Goal: Task Accomplishment & Management: Use online tool/utility

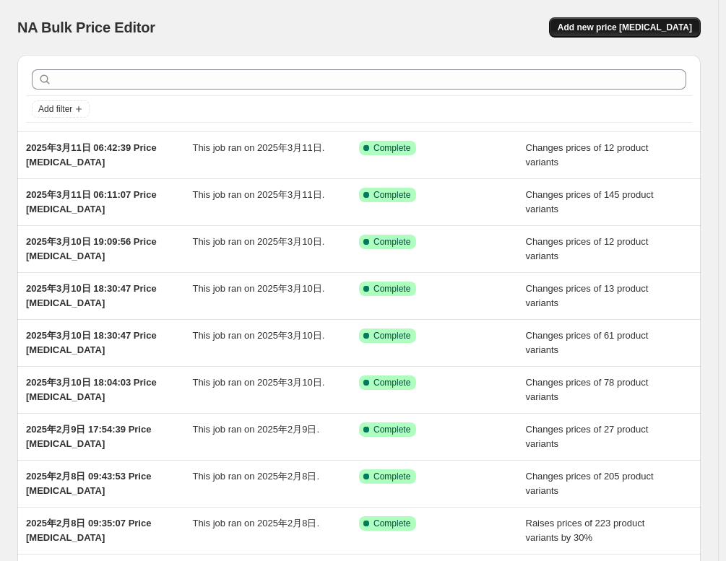
click at [592, 29] on button "Add new price [MEDICAL_DATA]" at bounding box center [625, 27] width 152 height 20
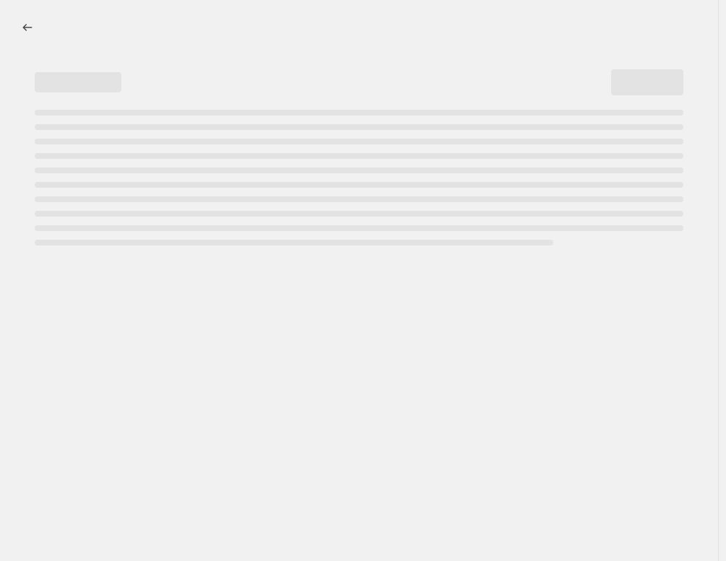
select select "percentage"
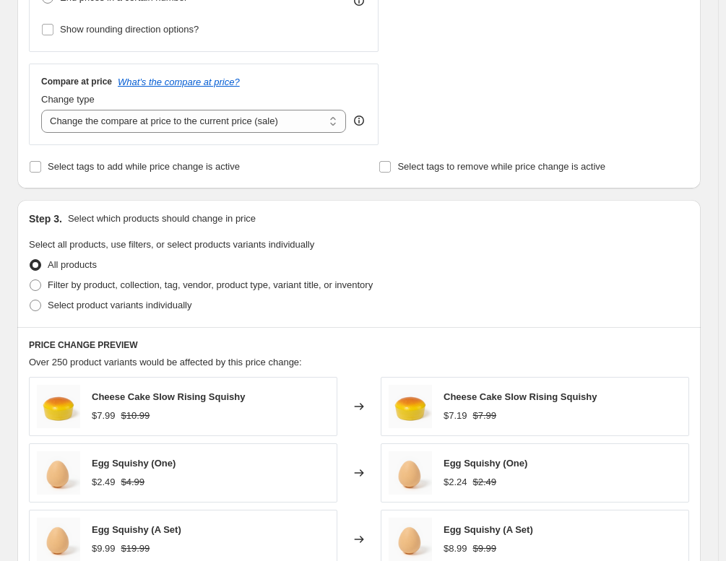
scroll to position [506, 0]
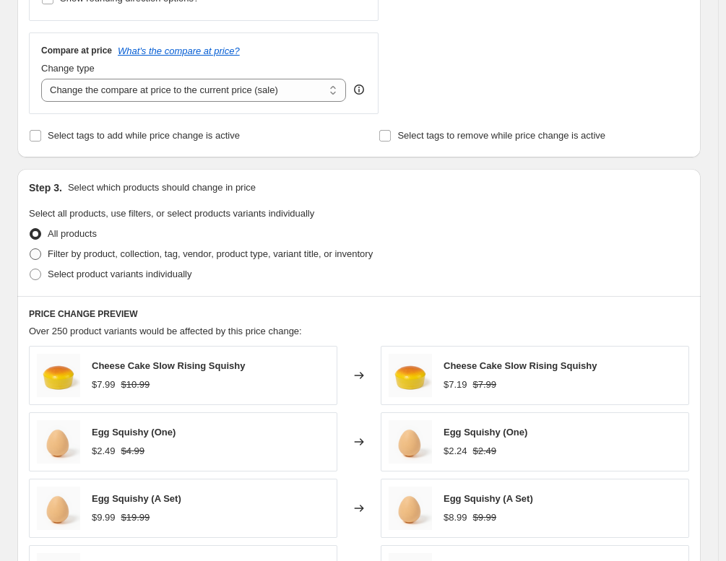
click at [120, 251] on span "Filter by product, collection, tag, vendor, product type, variant title, or inv…" at bounding box center [210, 254] width 325 height 11
click at [30, 249] on input "Filter by product, collection, tag, vendor, product type, variant title, or inv…" at bounding box center [30, 249] width 1 height 1
radio input "true"
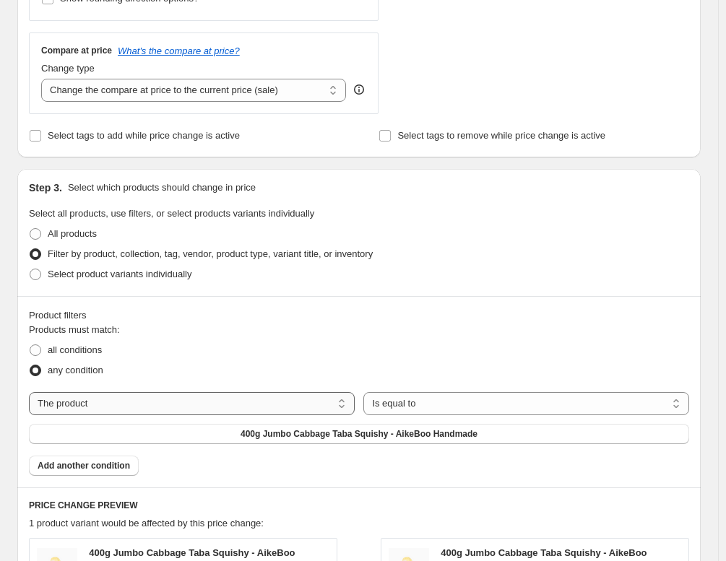
click at [193, 401] on select "The product The product's collection The product's tag The product's vendor The…" at bounding box center [192, 403] width 326 height 23
click at [225, 358] on div "all conditions" at bounding box center [359, 350] width 660 height 20
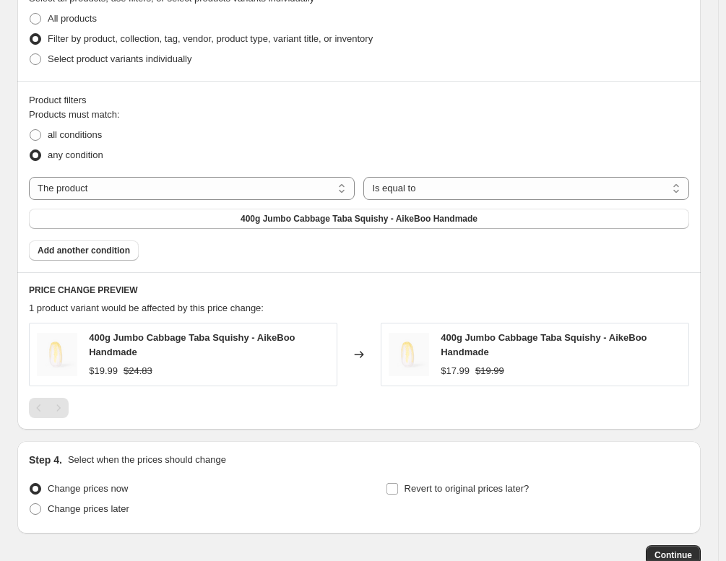
scroll to position [723, 0]
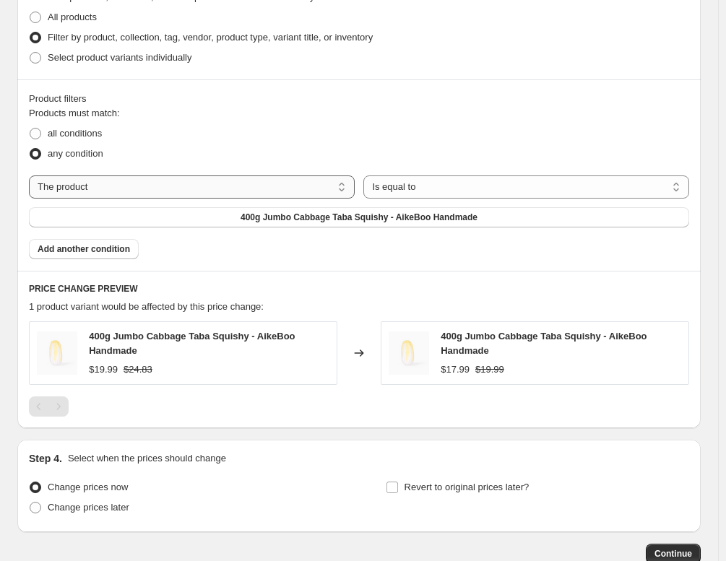
click at [208, 188] on select "The product The product's collection The product's tag The product's vendor The…" at bounding box center [192, 187] width 326 height 23
select select "product_status"
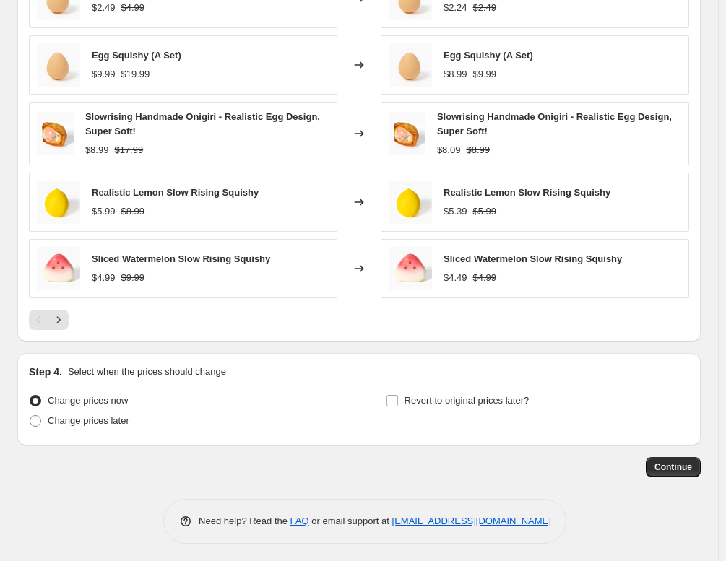
scroll to position [934, 0]
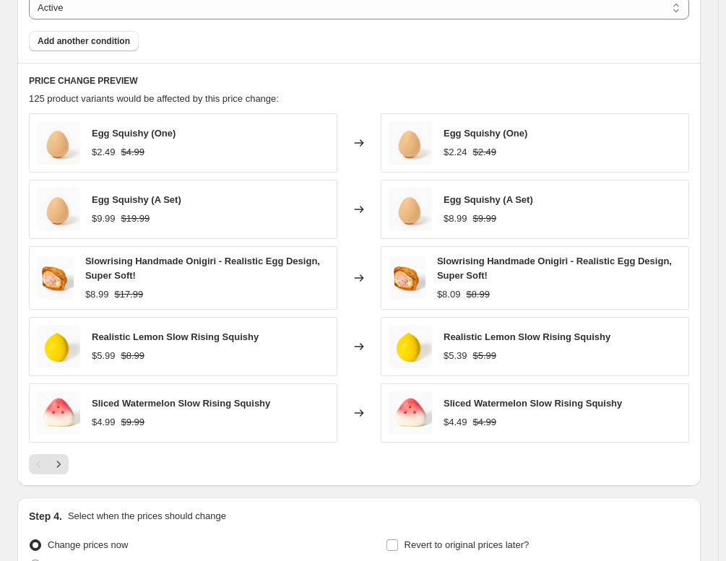
click at [475, 153] on strike "$2.49" at bounding box center [485, 152] width 24 height 14
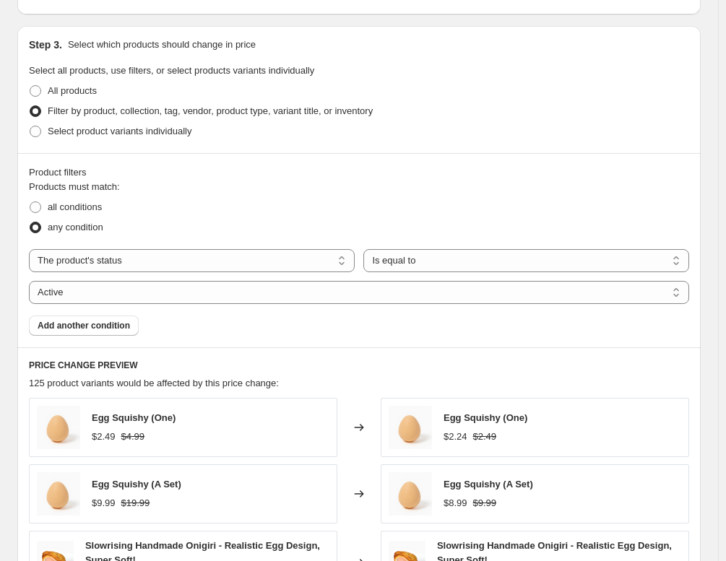
scroll to position [645, 0]
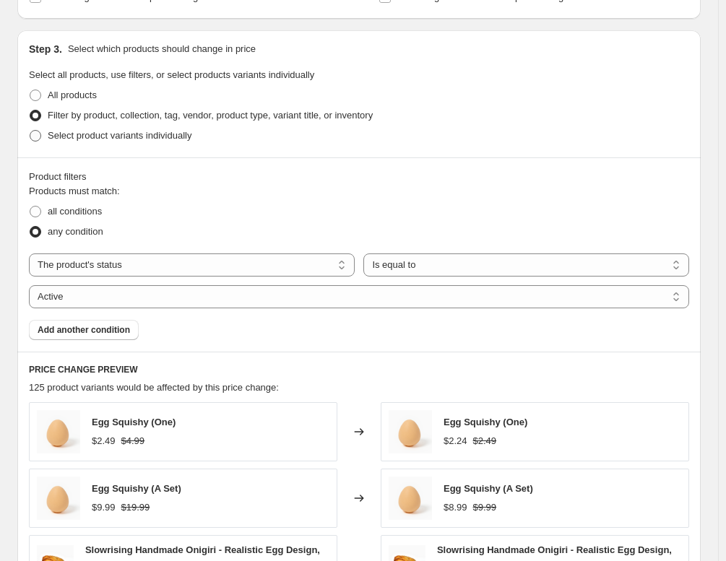
click at [82, 139] on span "Select product variants individually" at bounding box center [120, 135] width 144 height 11
click at [30, 131] on input "Select product variants individually" at bounding box center [30, 130] width 1 height 1
radio input "true"
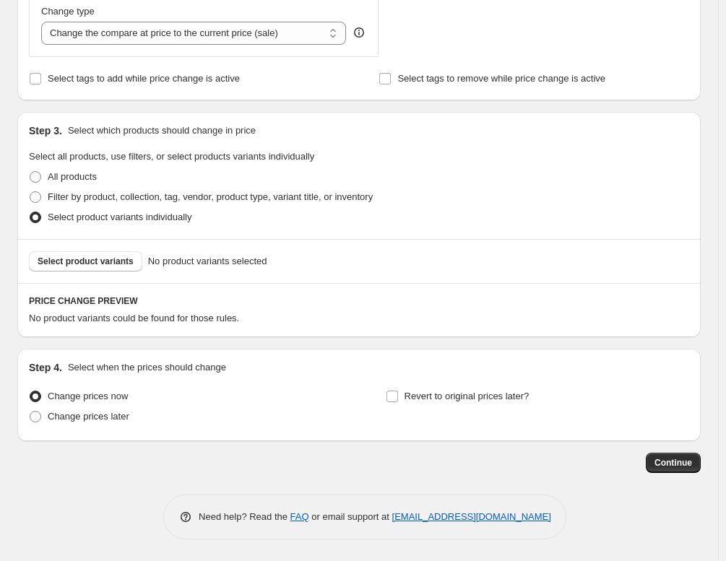
scroll to position [561, 0]
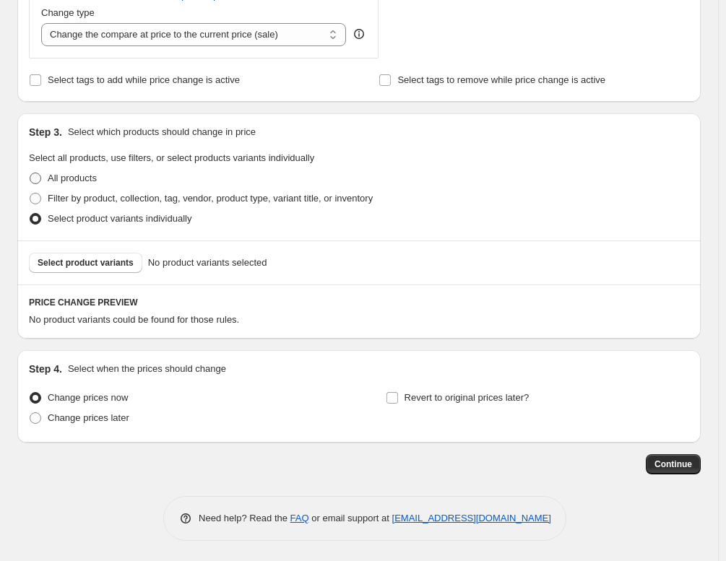
click at [79, 176] on span "All products" at bounding box center [72, 178] width 49 height 11
click at [30, 173] on input "All products" at bounding box center [30, 173] width 1 height 1
radio input "true"
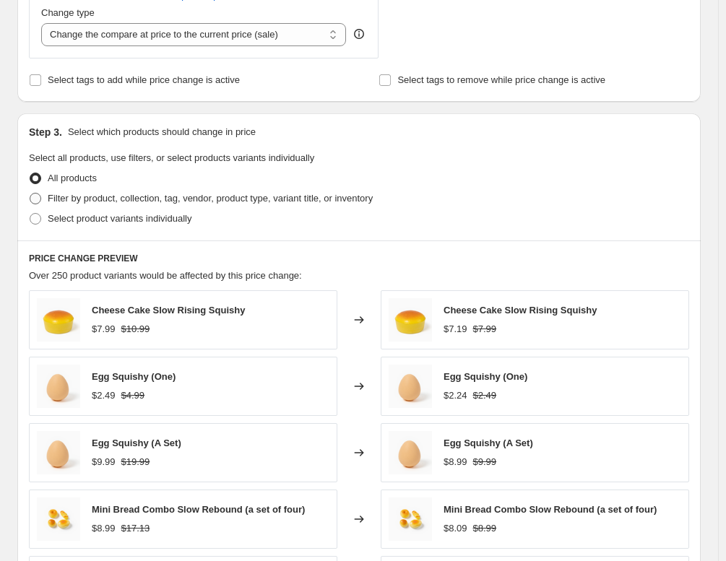
click at [84, 199] on span "Filter by product, collection, tag, vendor, product type, variant title, or inv…" at bounding box center [210, 198] width 325 height 11
click at [30, 194] on input "Filter by product, collection, tag, vendor, product type, variant title, or inv…" at bounding box center [30, 193] width 1 height 1
radio input "true"
select select "product_status"
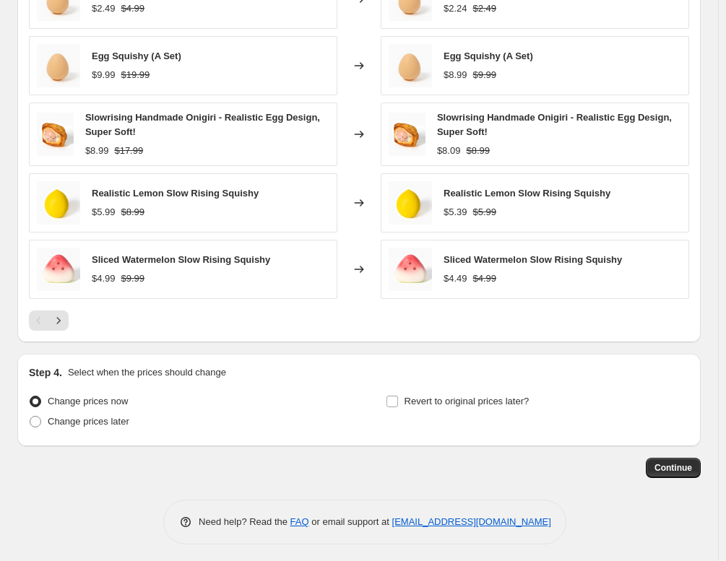
scroll to position [1078, 0]
click at [683, 468] on span "Continue" at bounding box center [674, 468] width 38 height 12
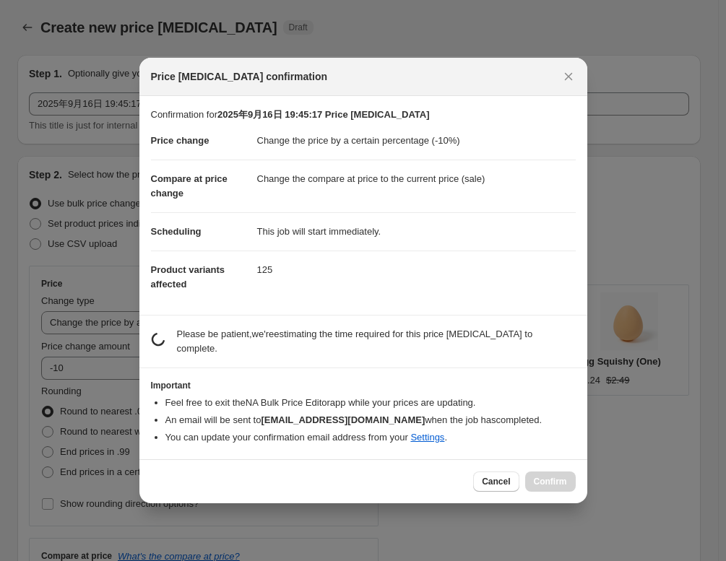
scroll to position [0, 0]
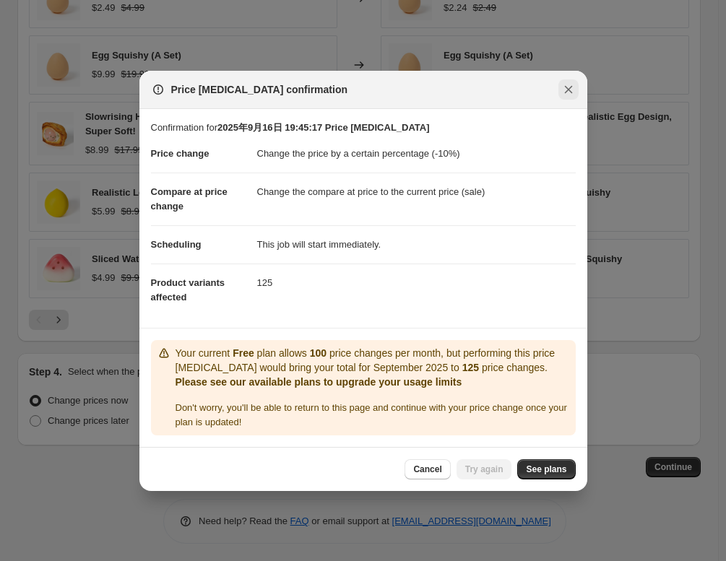
click at [561, 92] on icon "Close" at bounding box center [568, 89] width 14 height 14
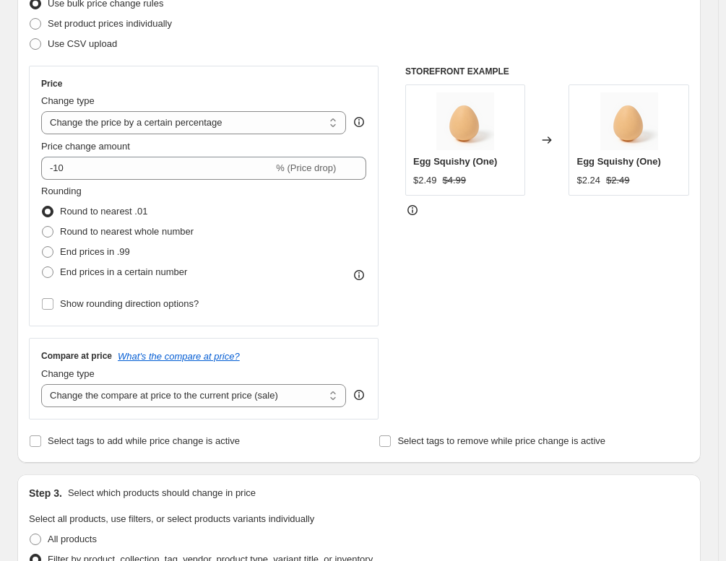
scroll to position [139, 0]
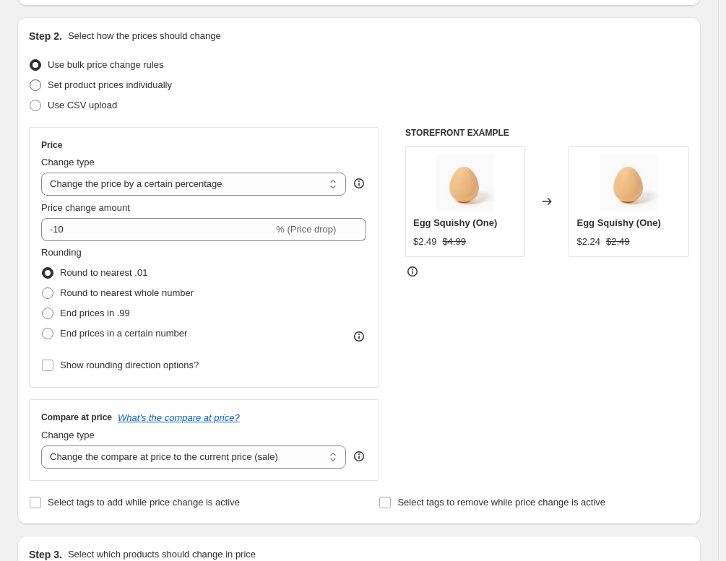
click at [121, 86] on span "Set product prices individually" at bounding box center [110, 84] width 124 height 11
click at [30, 80] on input "Set product prices individually" at bounding box center [30, 79] width 1 height 1
radio input "true"
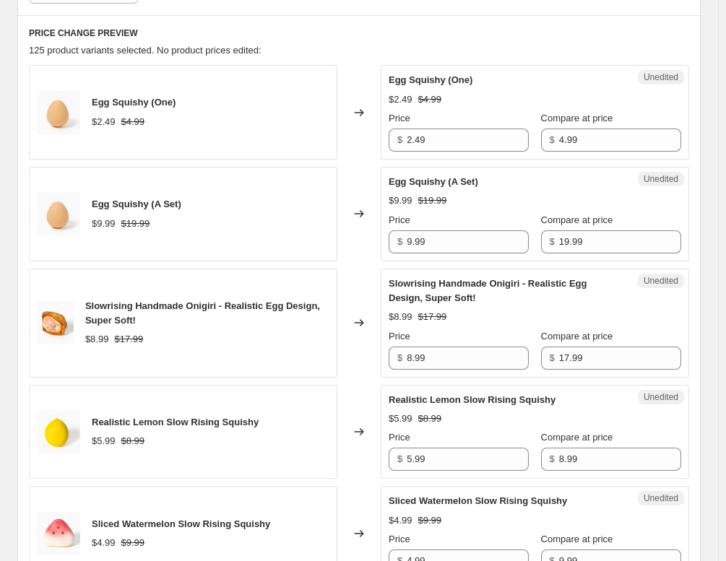
scroll to position [500, 0]
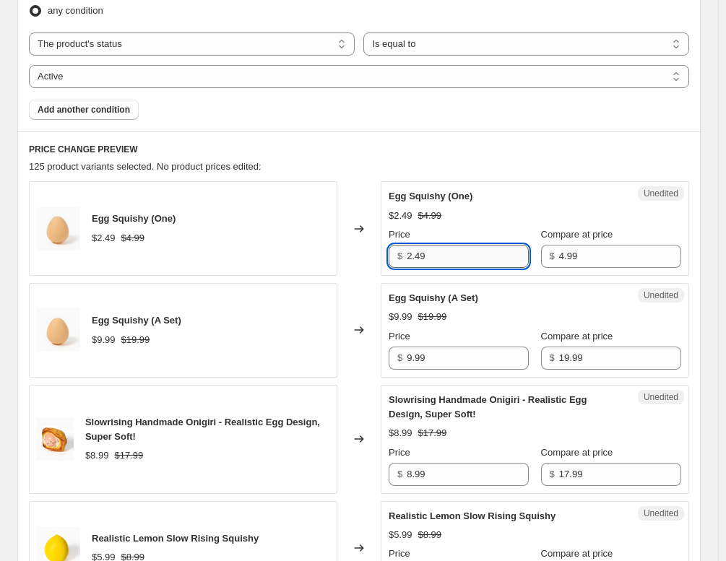
click at [480, 262] on input "2.49" at bounding box center [468, 256] width 122 height 23
click at [490, 222] on div "Egg Squishy (One) $2.49 $4.99 Price $ 0.99 Compare at price $ 4.99" at bounding box center [535, 228] width 293 height 79
click at [456, 252] on input "0.99" at bounding box center [468, 256] width 122 height 23
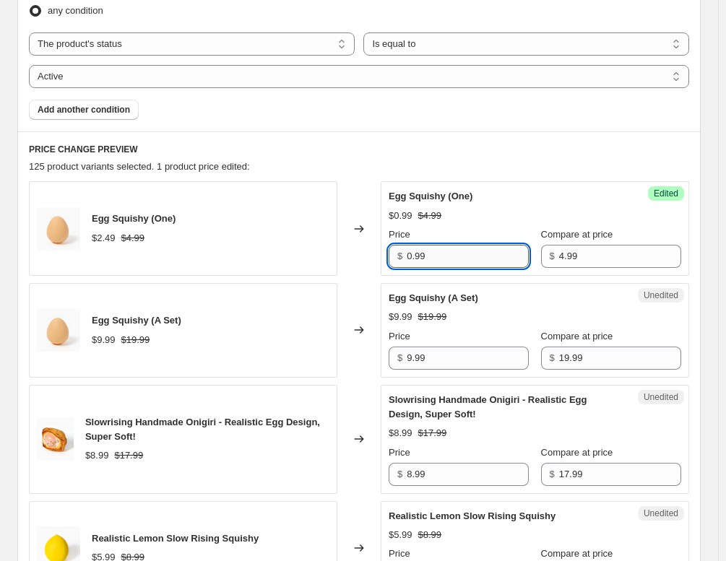
click at [456, 252] on input "0.99" at bounding box center [468, 256] width 122 height 23
click at [491, 215] on div "$0.99 $4.99" at bounding box center [535, 216] width 293 height 14
click at [464, 252] on input "1.29" at bounding box center [468, 256] width 122 height 23
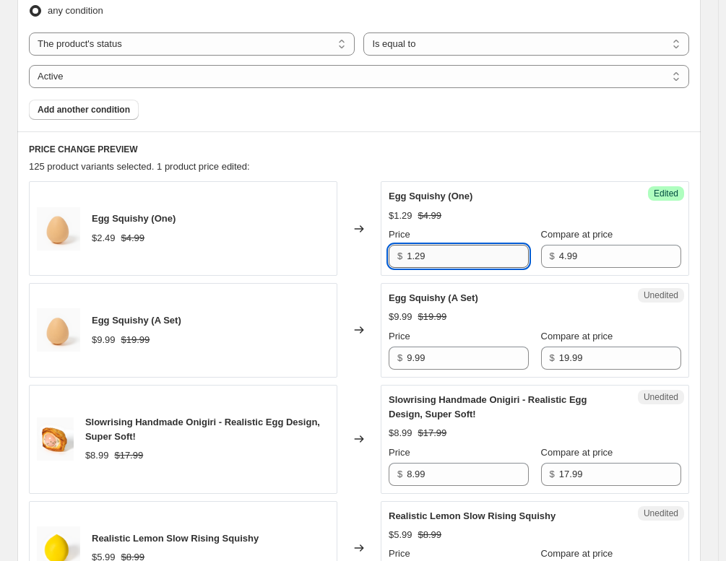
click at [464, 252] on input "1.29" at bounding box center [468, 256] width 122 height 23
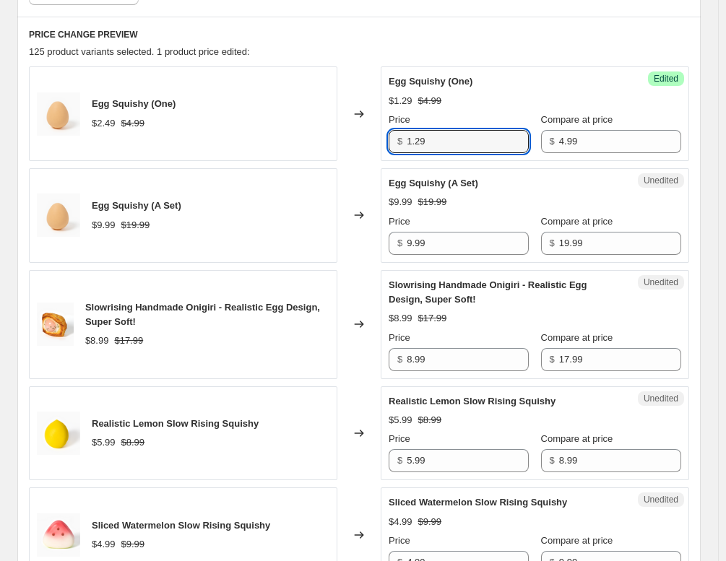
scroll to position [645, 0]
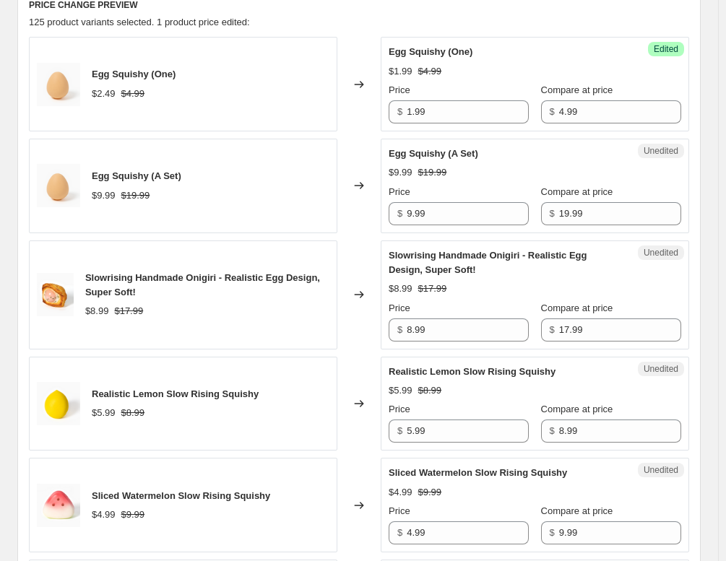
click at [473, 162] on div "Egg Squishy (A Set) $9.99 $19.99 Price $ 9.99 Compare at price $ 19.99" at bounding box center [535, 186] width 293 height 79
click at [470, 115] on input "1.99" at bounding box center [468, 111] width 122 height 23
type input "0.99"
click at [470, 148] on span "Egg Squishy (A Set)" at bounding box center [434, 153] width 90 height 11
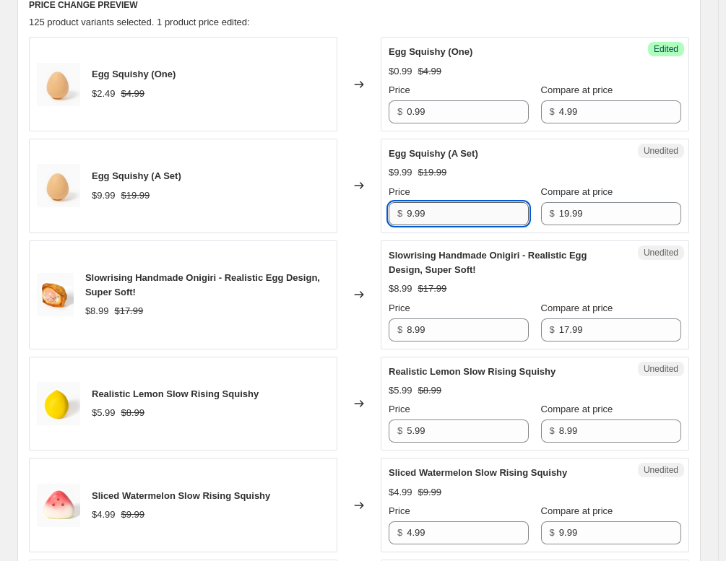
click at [445, 211] on input "9.99" at bounding box center [468, 213] width 122 height 23
type input "1.99"
click at [455, 181] on div "Egg Squishy (A Set) $9.99 $19.99 Price $ 1.99 Compare at price $ 19.99" at bounding box center [535, 186] width 293 height 79
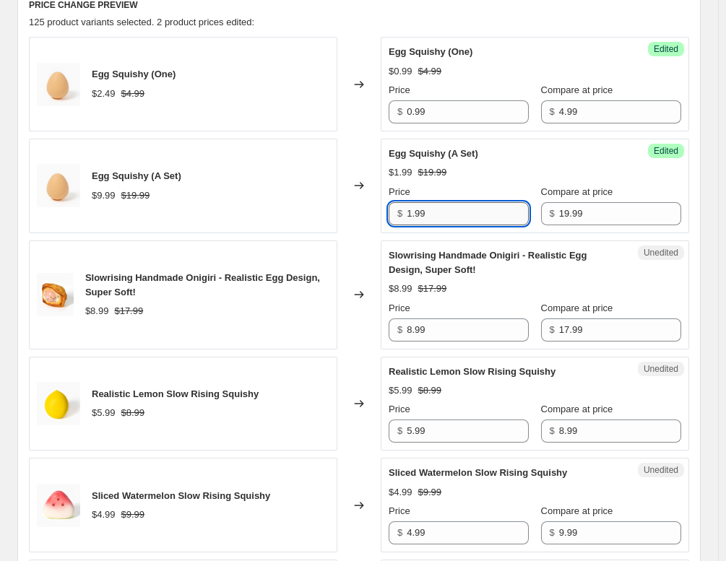
click at [442, 214] on input "1.99" at bounding box center [468, 213] width 122 height 23
click at [428, 216] on input "1.99" at bounding box center [468, 213] width 122 height 23
click at [429, 216] on input "1.99" at bounding box center [468, 213] width 122 height 23
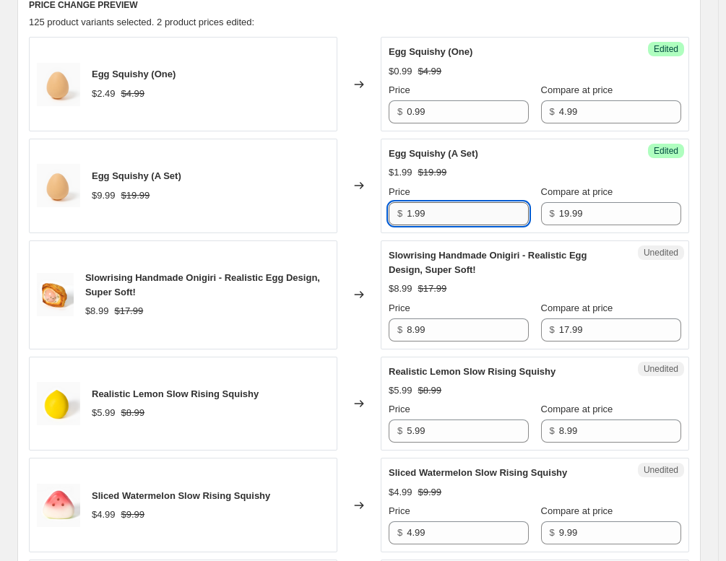
click at [429, 216] on input "1.99" at bounding box center [468, 213] width 122 height 23
click at [463, 171] on div "$1.99 $19.99" at bounding box center [535, 172] width 293 height 14
click at [443, 220] on input "6.99" at bounding box center [468, 213] width 122 height 23
type input "6.49"
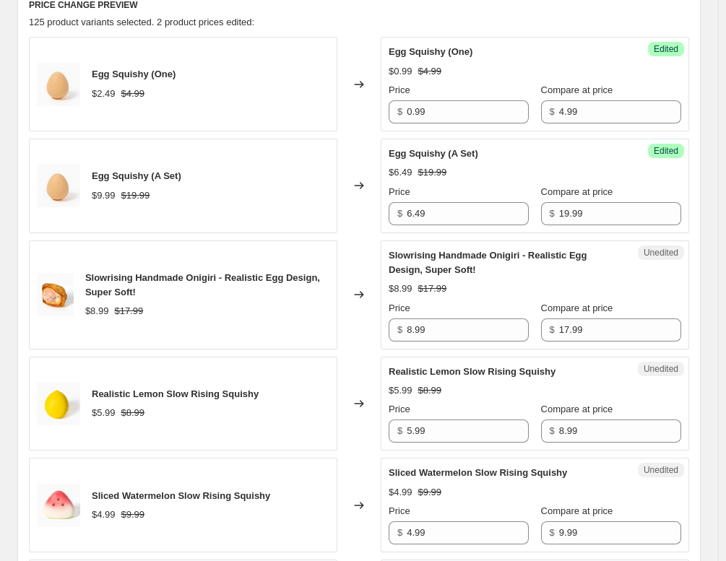
click at [486, 161] on div "Egg Squishy (A Set) $6.49 $19.99 Price $ 6.49 Compare at price $ 19.99" at bounding box center [535, 186] width 293 height 79
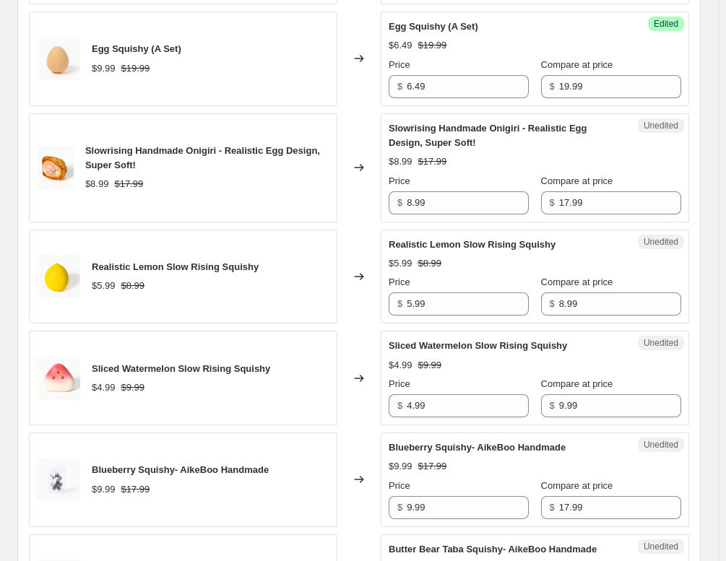
scroll to position [789, 0]
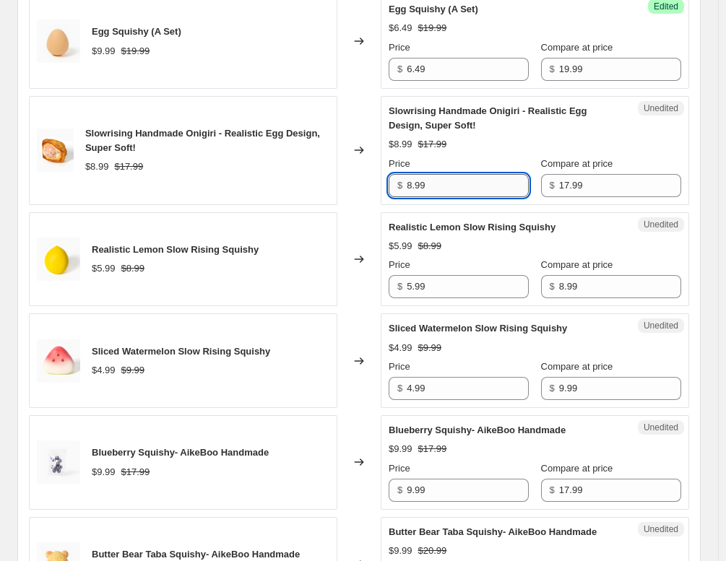
click at [474, 178] on input "8.99" at bounding box center [468, 185] width 122 height 23
type input "5.99"
click at [479, 228] on span "Realistic Lemon Slow Rising Squishy" at bounding box center [472, 227] width 167 height 11
